Goal: Find specific page/section: Find specific page/section

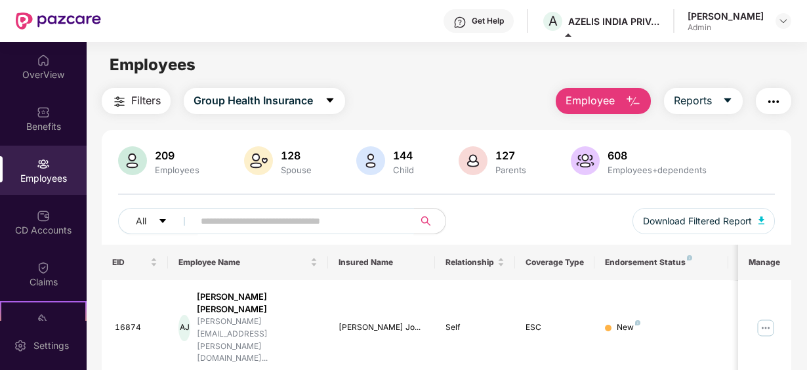
click at [218, 222] on input "text" at bounding box center [298, 221] width 195 height 20
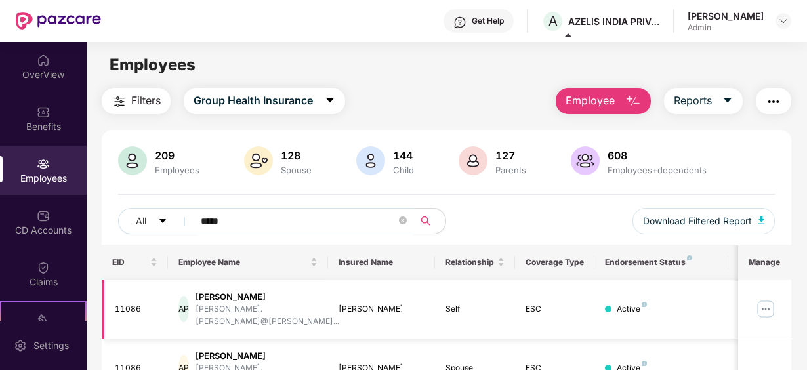
scroll to position [52, 0]
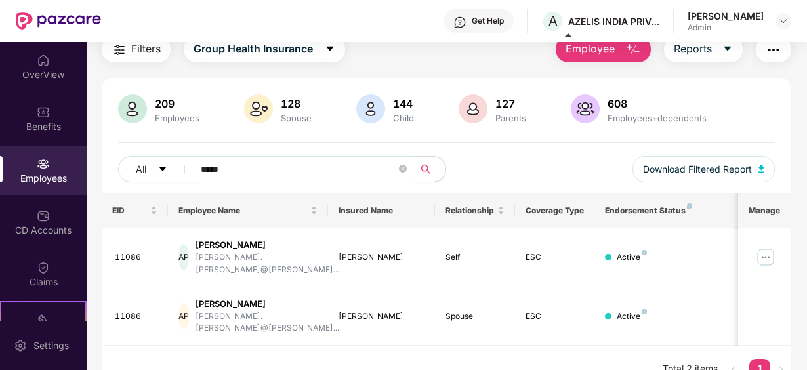
drag, startPoint x: 239, startPoint y: 168, endPoint x: 246, endPoint y: 168, distance: 7.2
click at [245, 168] on input "*****" at bounding box center [298, 169] width 195 height 20
type input "*"
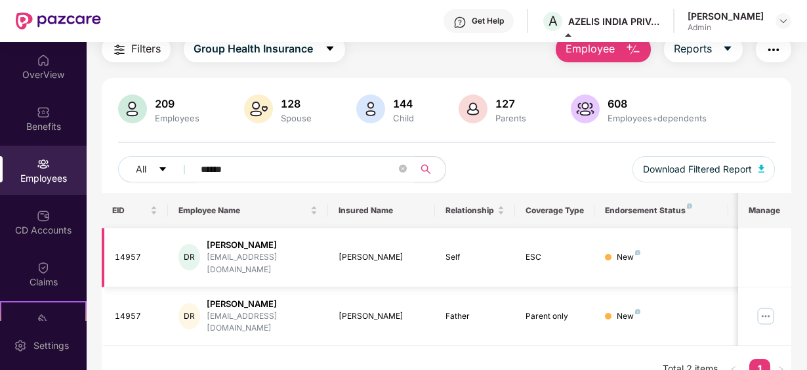
click at [609, 254] on div at bounding box center [608, 257] width 7 height 7
click at [635, 251] on div "New" at bounding box center [628, 257] width 24 height 12
click at [620, 251] on div "New" at bounding box center [628, 257] width 24 height 12
click at [631, 251] on div "New" at bounding box center [628, 257] width 24 height 12
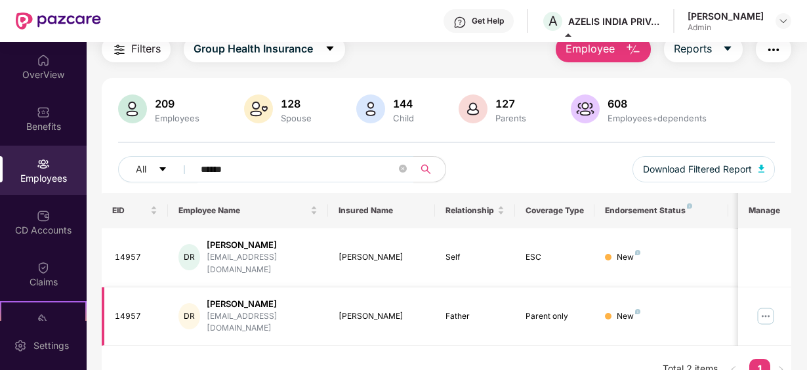
click at [762, 306] on img at bounding box center [765, 316] width 21 height 21
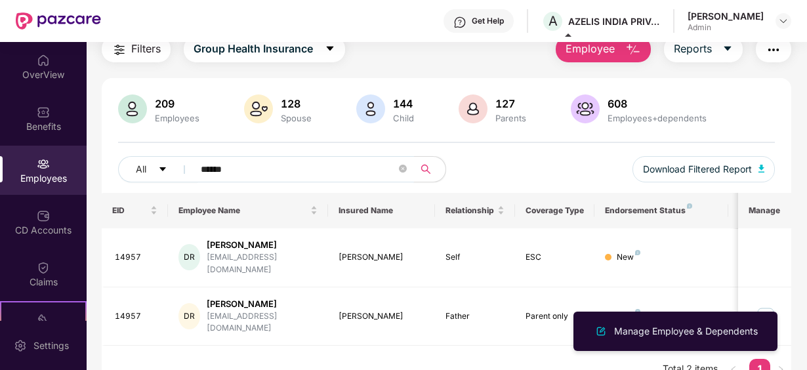
drag, startPoint x: 254, startPoint y: 175, endPoint x: 264, endPoint y: 172, distance: 10.2
click at [262, 173] on input "******" at bounding box center [298, 169] width 195 height 20
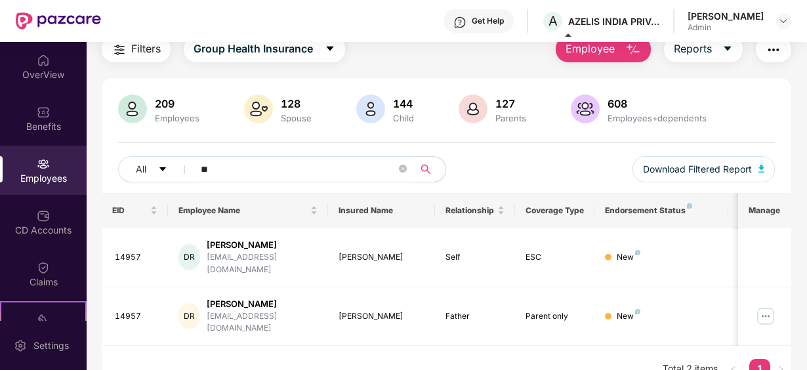
type input "*"
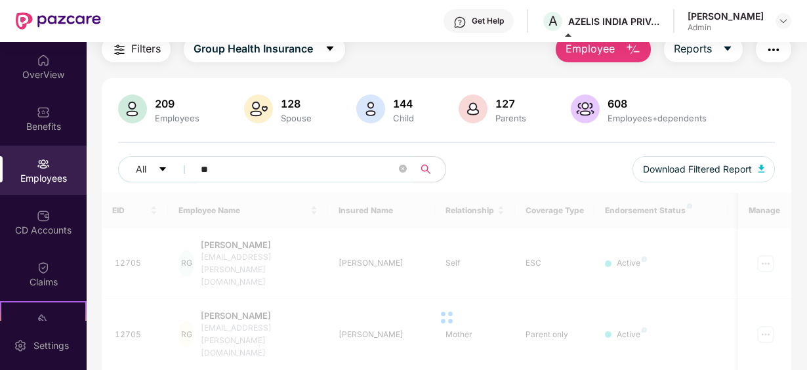
type input "*"
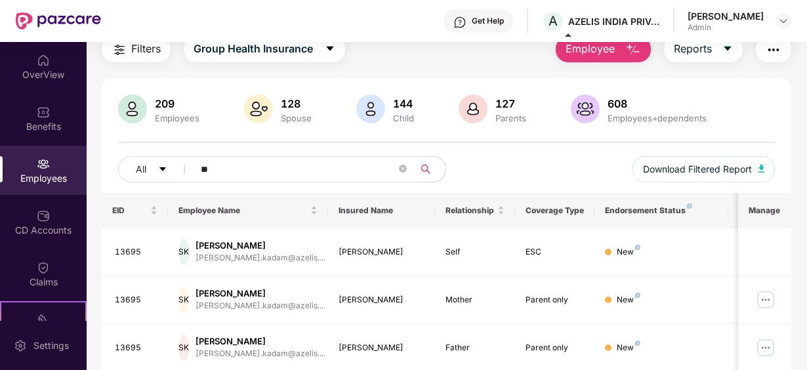
type input "*"
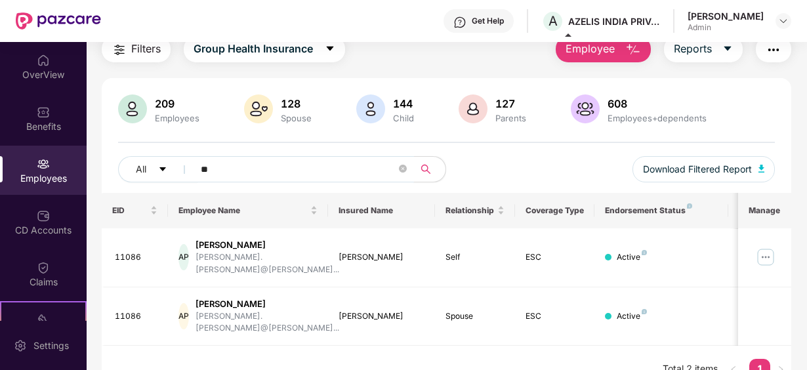
type input "*"
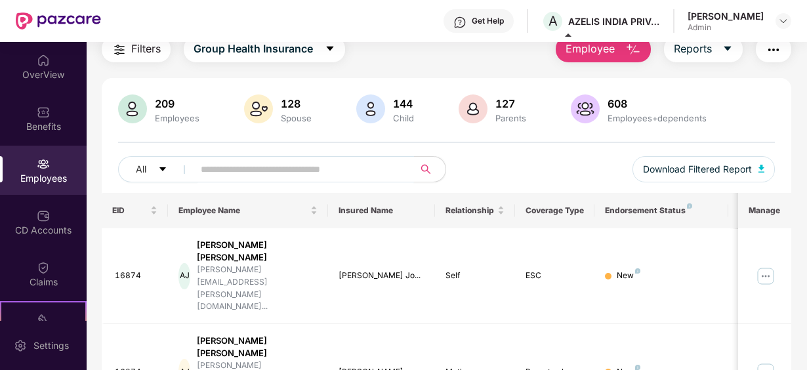
type input "*"
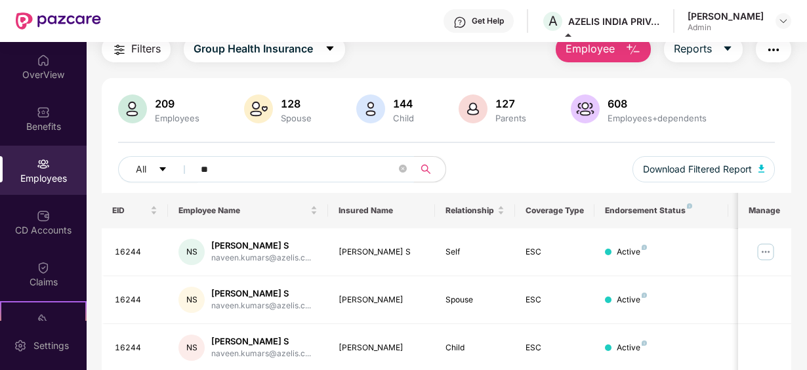
type input "*"
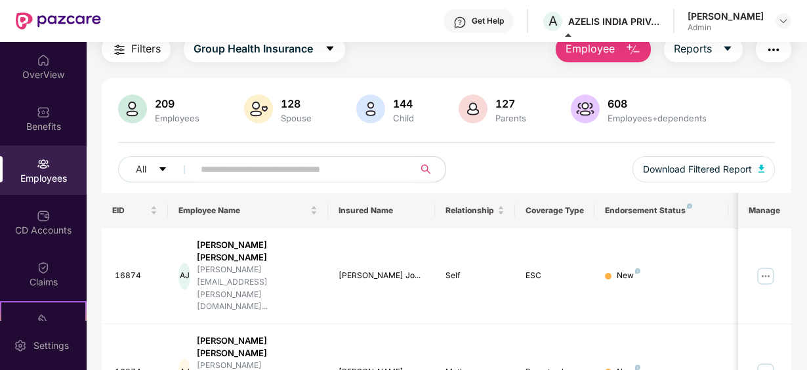
drag, startPoint x: 248, startPoint y: 165, endPoint x: 256, endPoint y: 161, distance: 8.5
click at [254, 161] on input "text" at bounding box center [298, 169] width 195 height 20
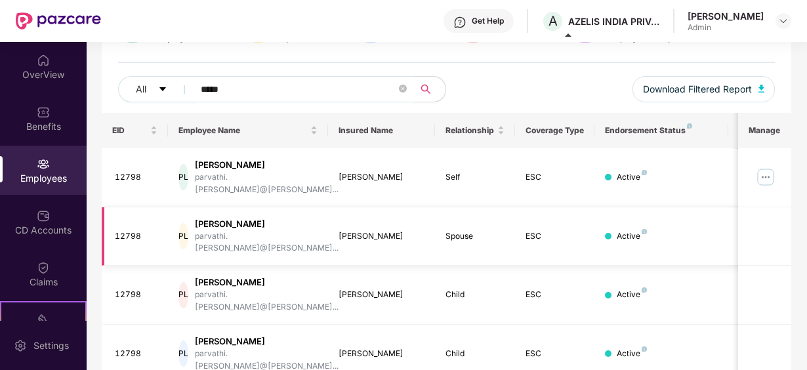
scroll to position [147, 0]
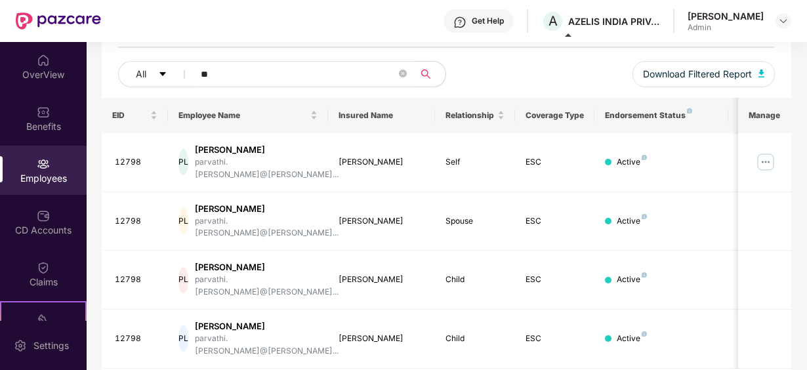
type input "*"
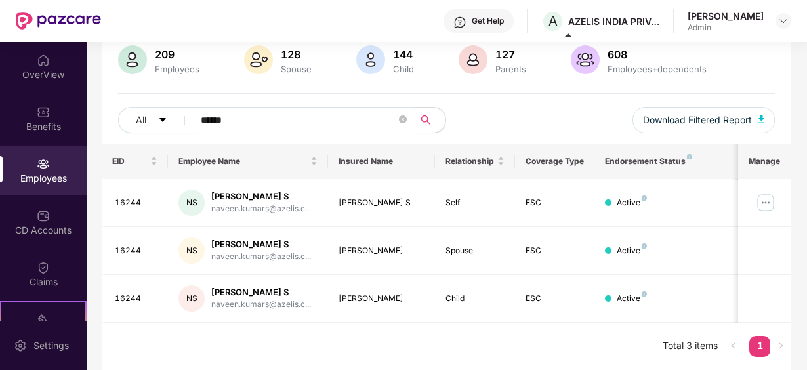
scroll to position [100, 0]
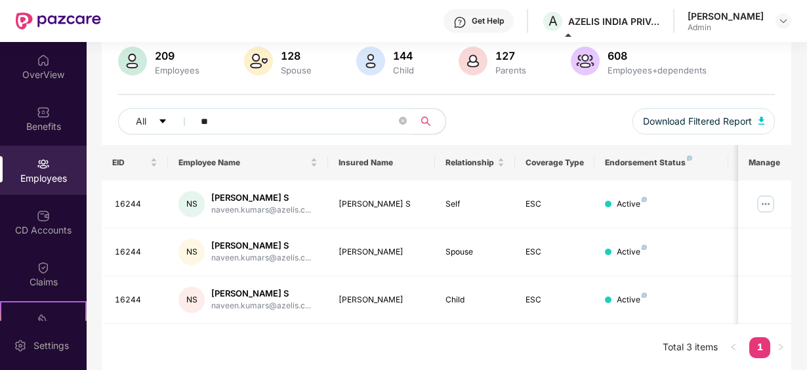
type input "*"
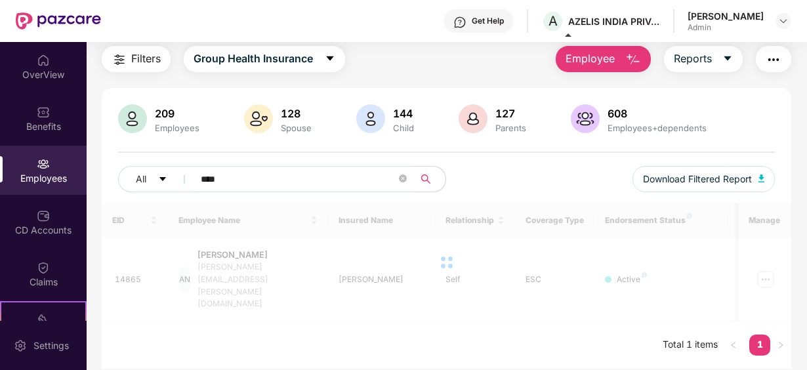
scroll to position [42, 0]
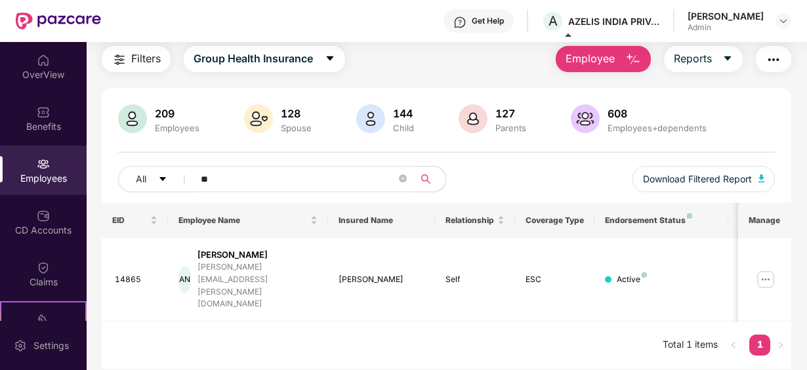
type input "*"
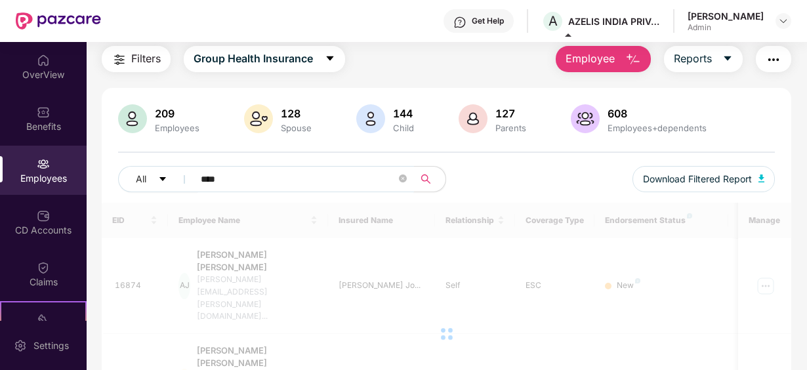
scroll to position [147, 0]
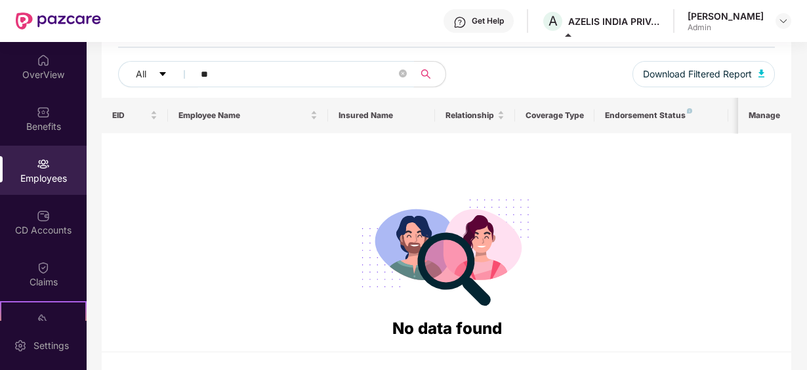
type input "*"
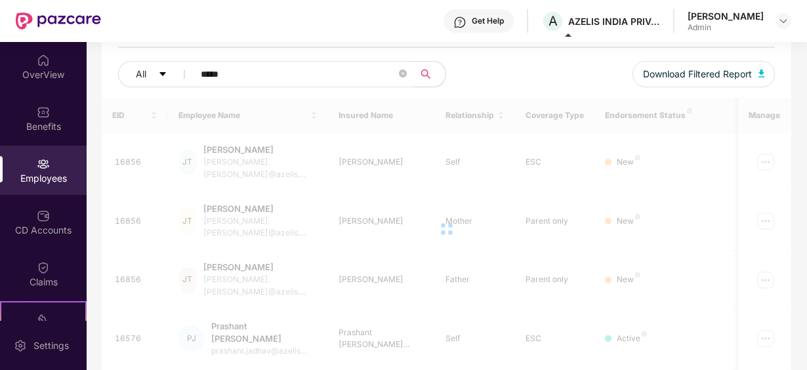
scroll to position [100, 0]
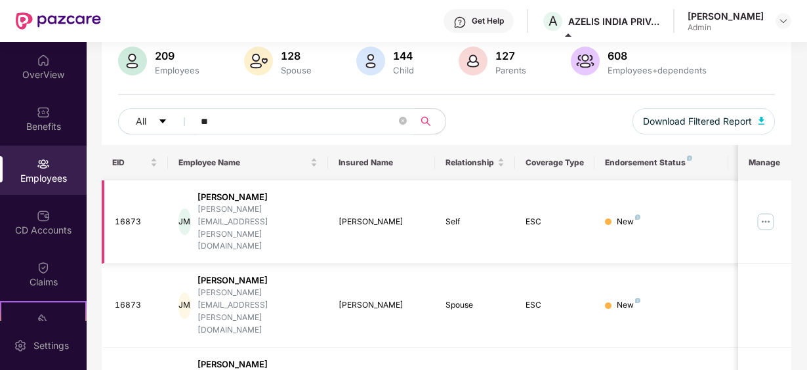
type input "*"
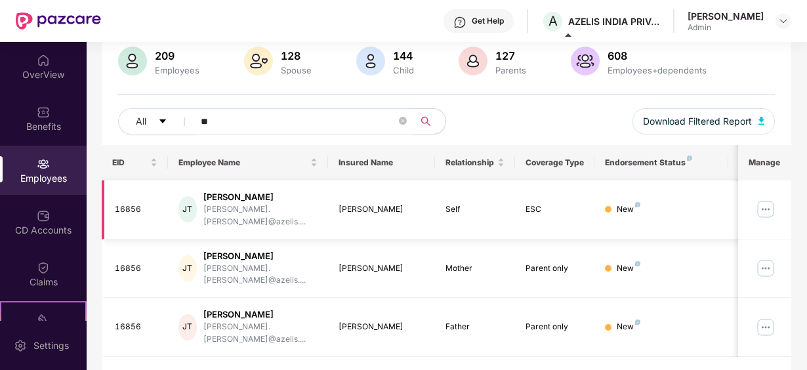
type input "*"
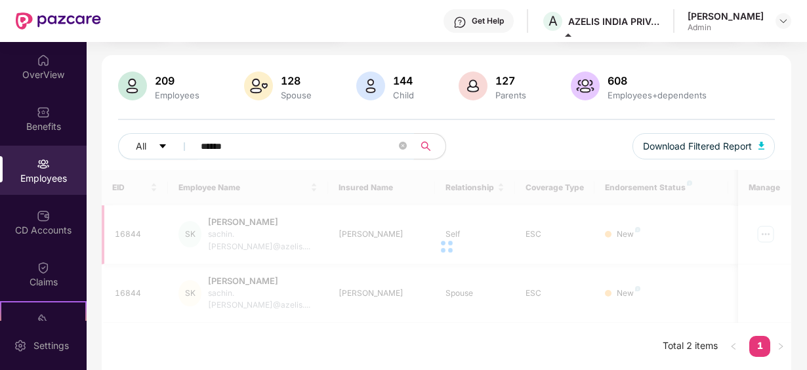
scroll to position [52, 0]
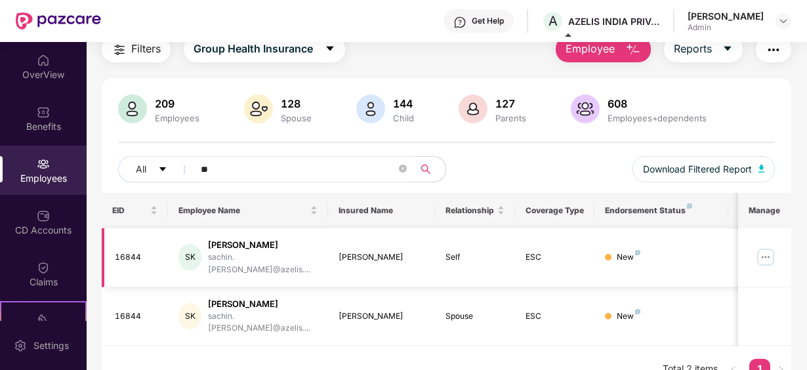
type input "*"
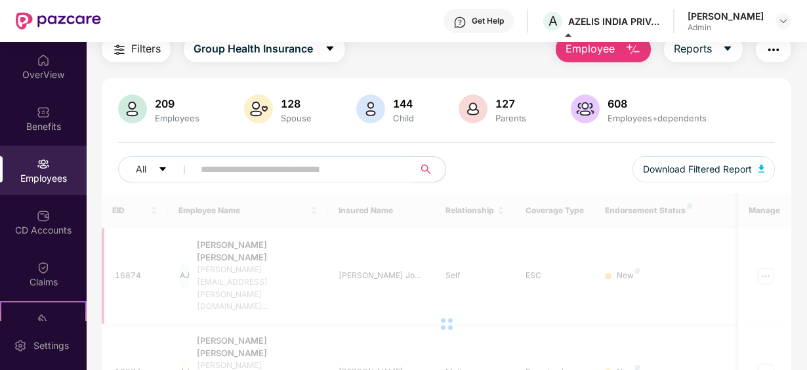
scroll to position [147, 0]
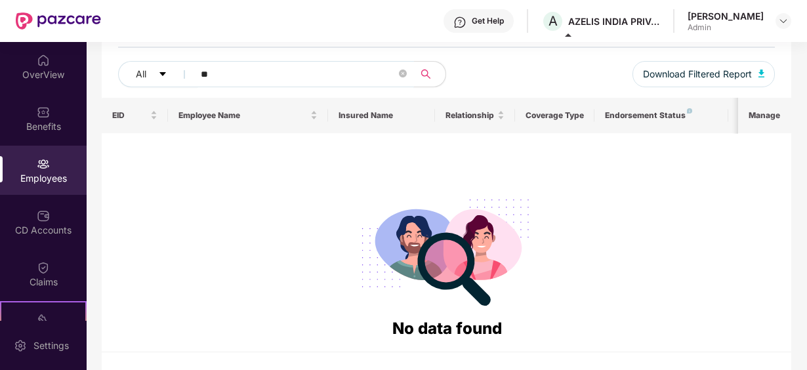
type input "*"
type input "****"
